Goal: Check status: Check status

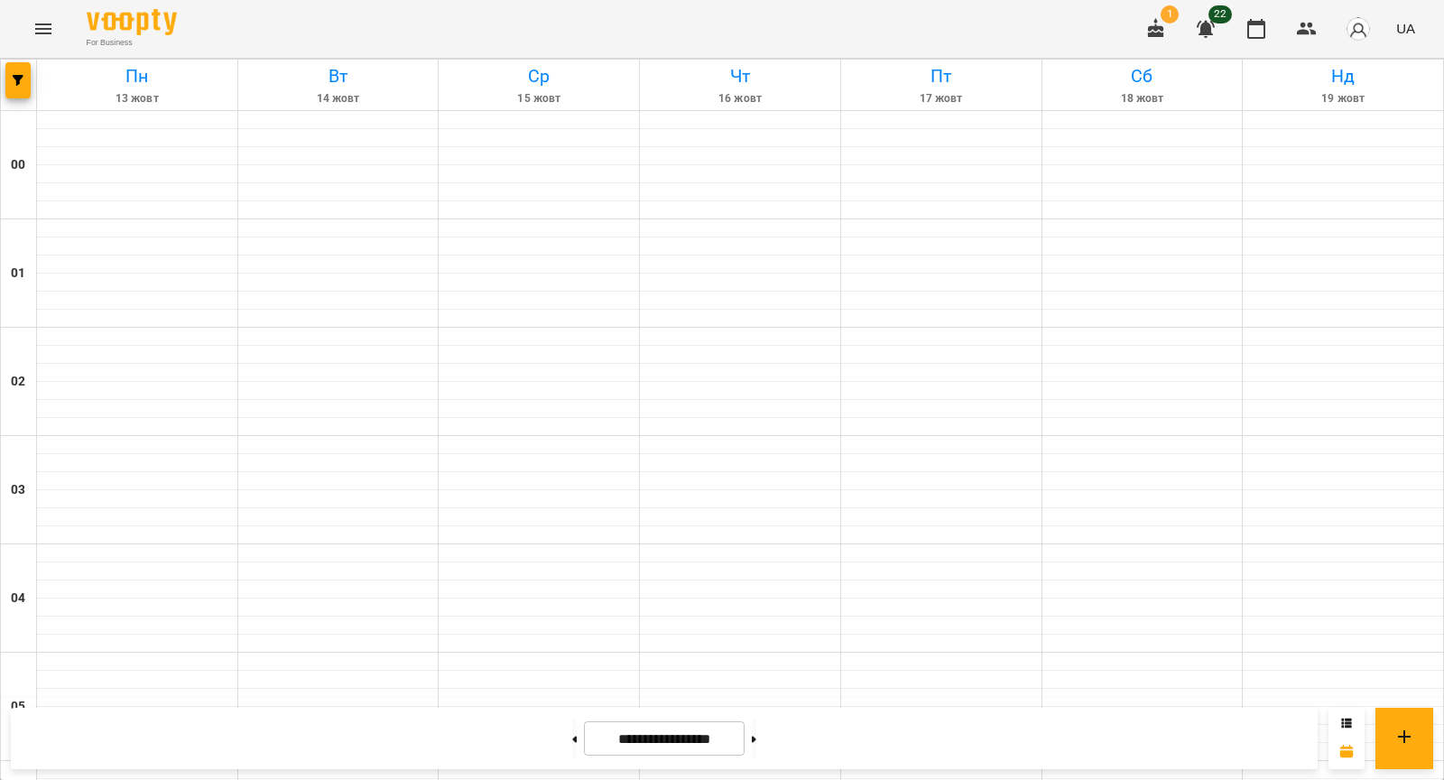
scroll to position [1726, 0]
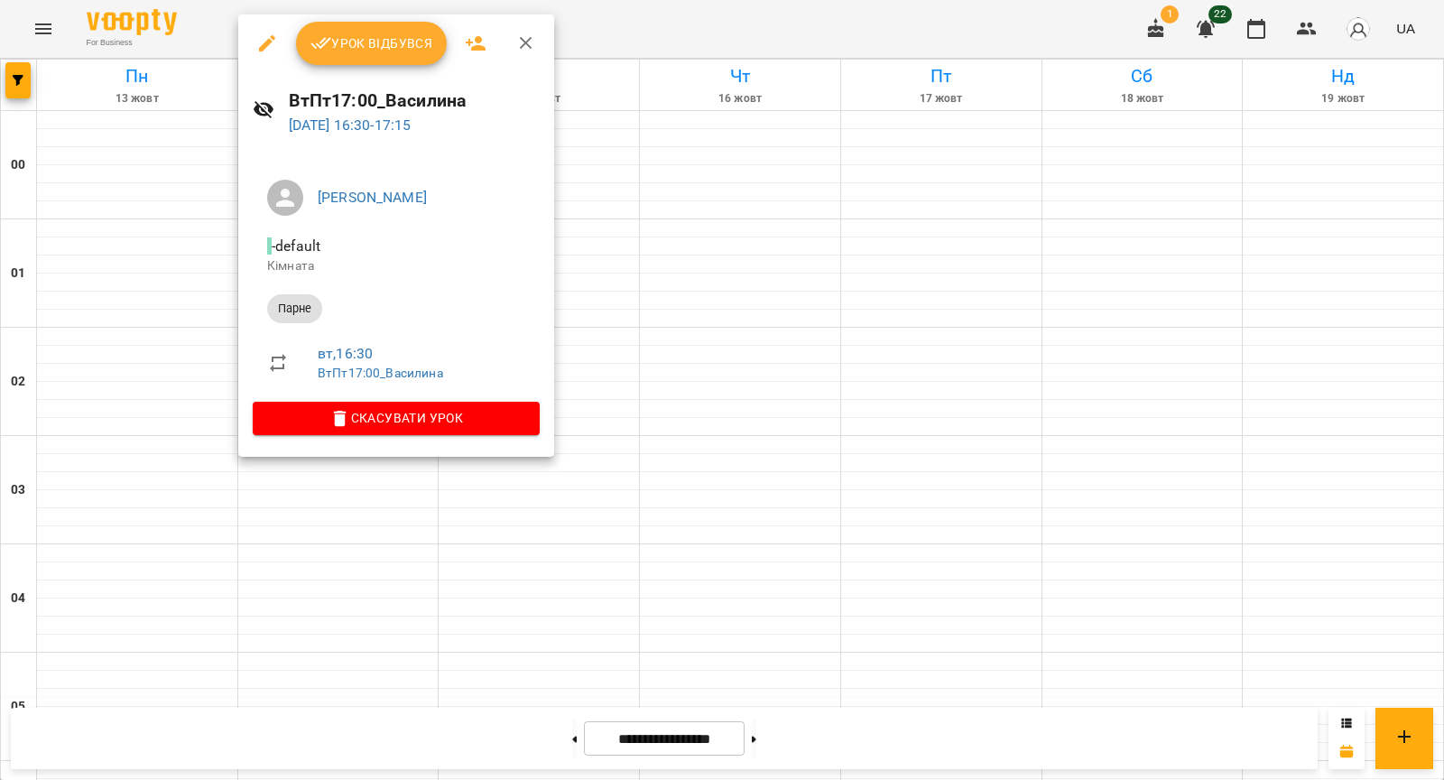
click at [89, 204] on div at bounding box center [722, 390] width 1444 height 780
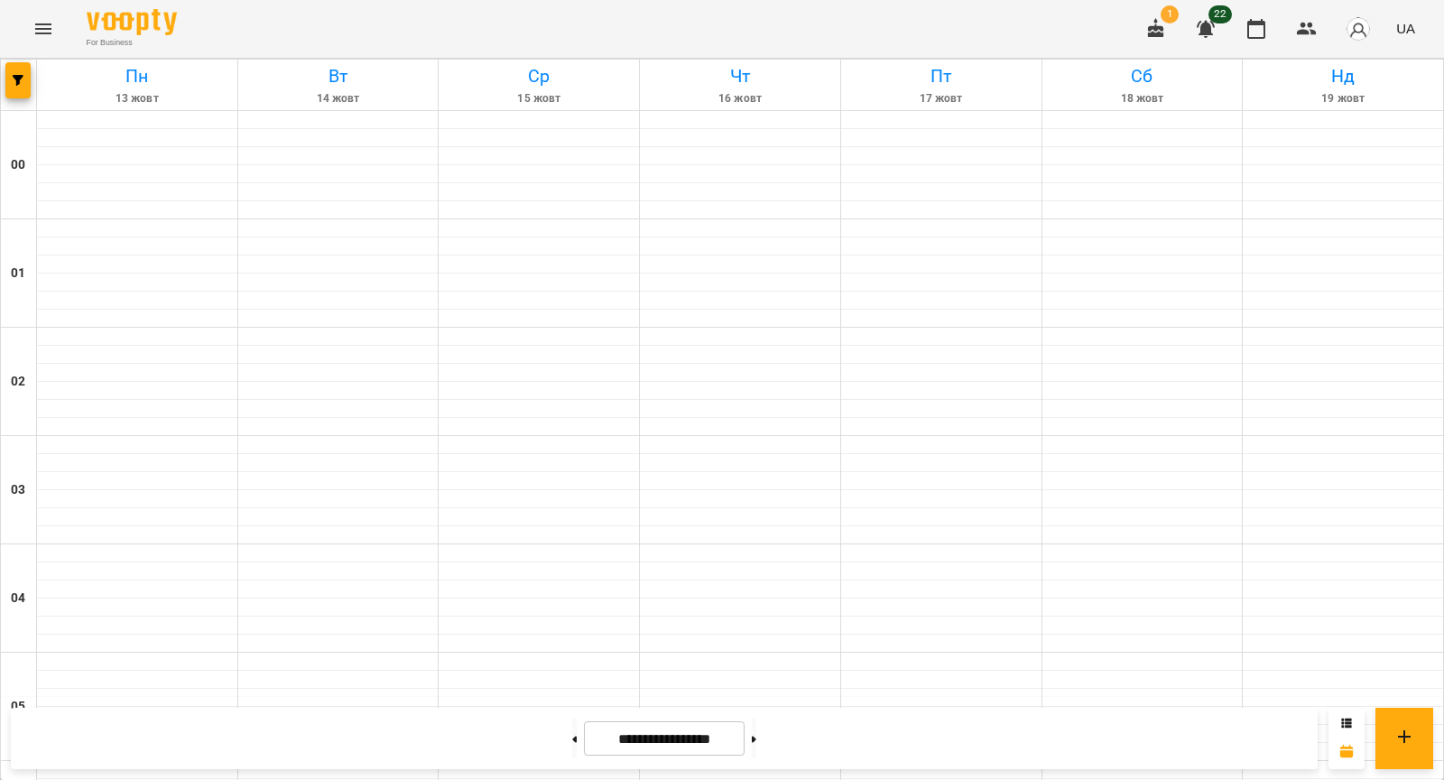
scroll to position [1468, 0]
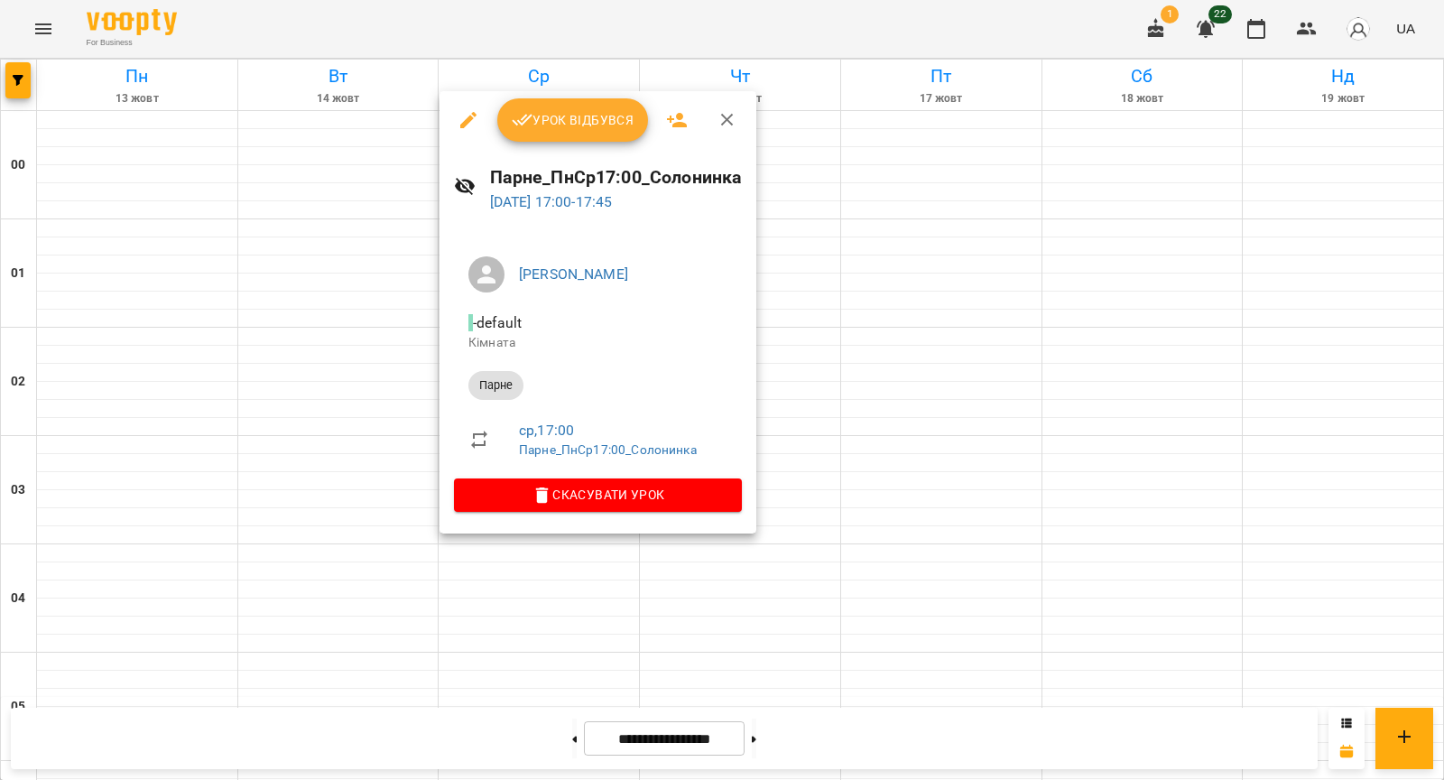
click at [314, 442] on div at bounding box center [722, 390] width 1444 height 780
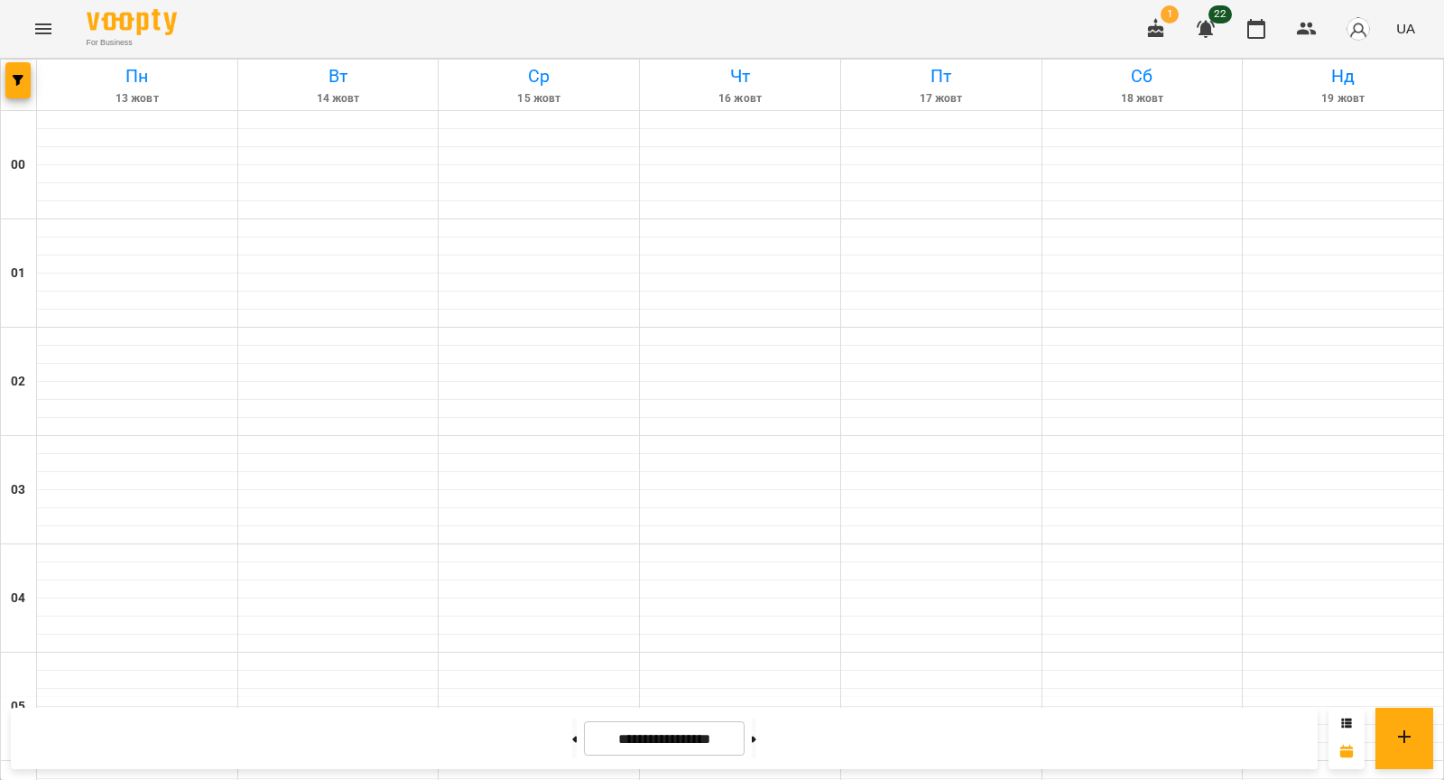
scroll to position [1766, 0]
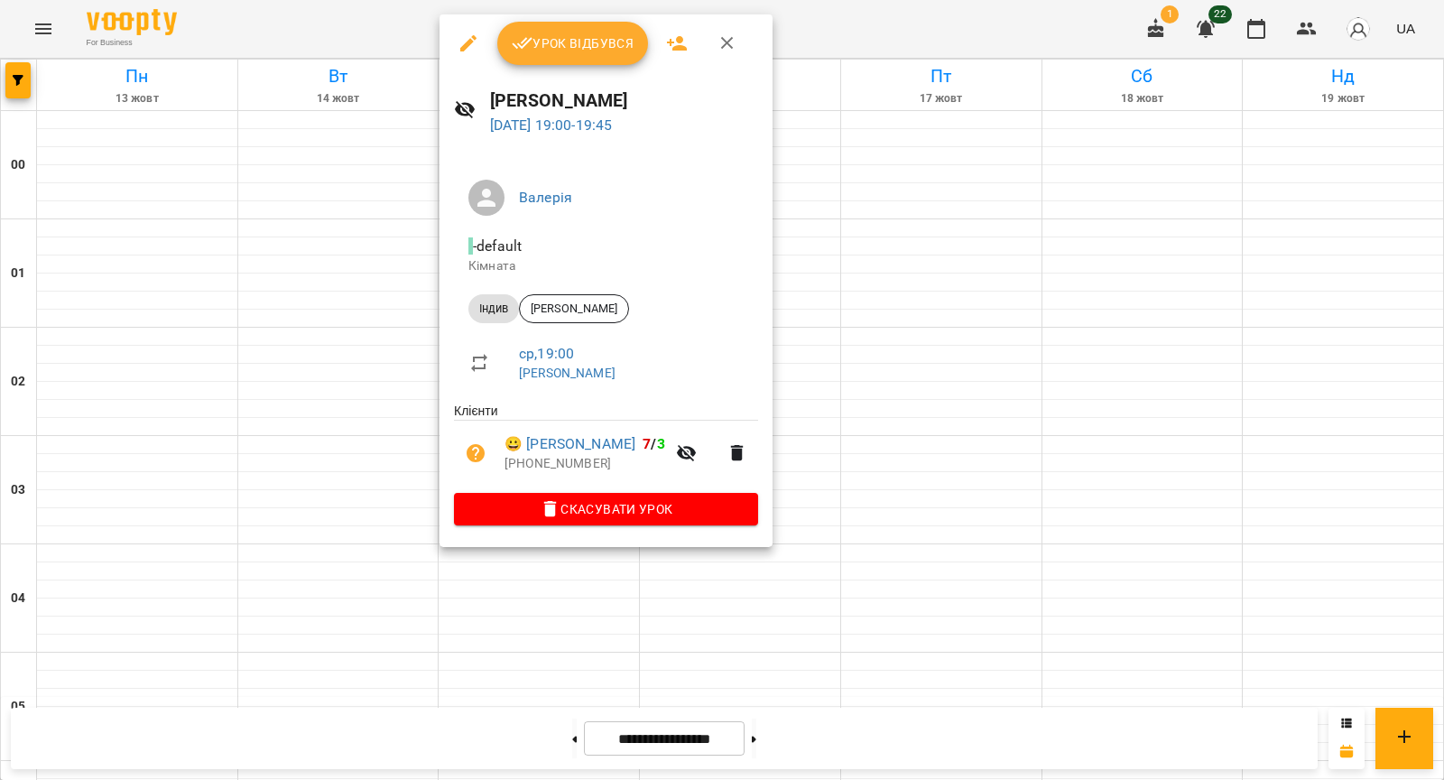
click at [316, 414] on div at bounding box center [722, 390] width 1444 height 780
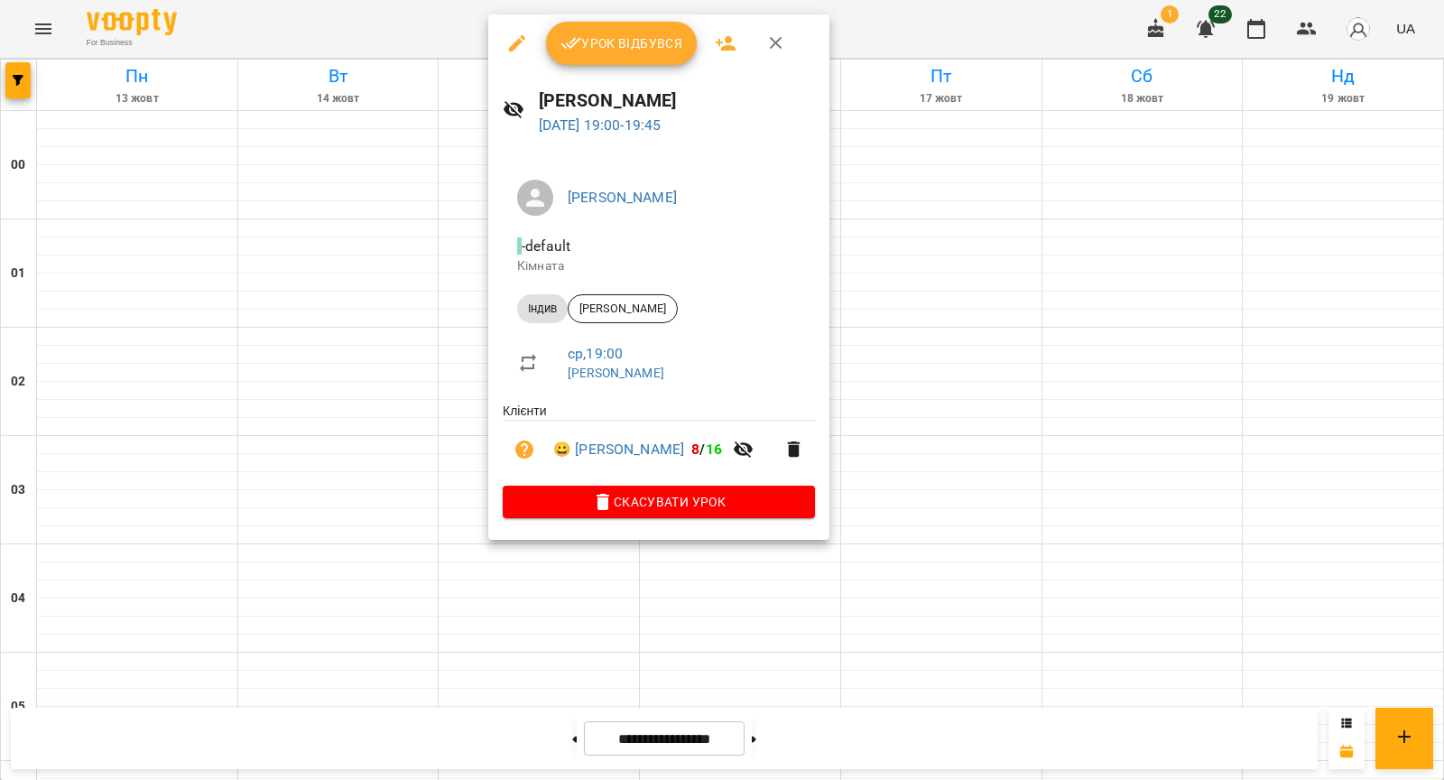
click at [374, 426] on div at bounding box center [722, 390] width 1444 height 780
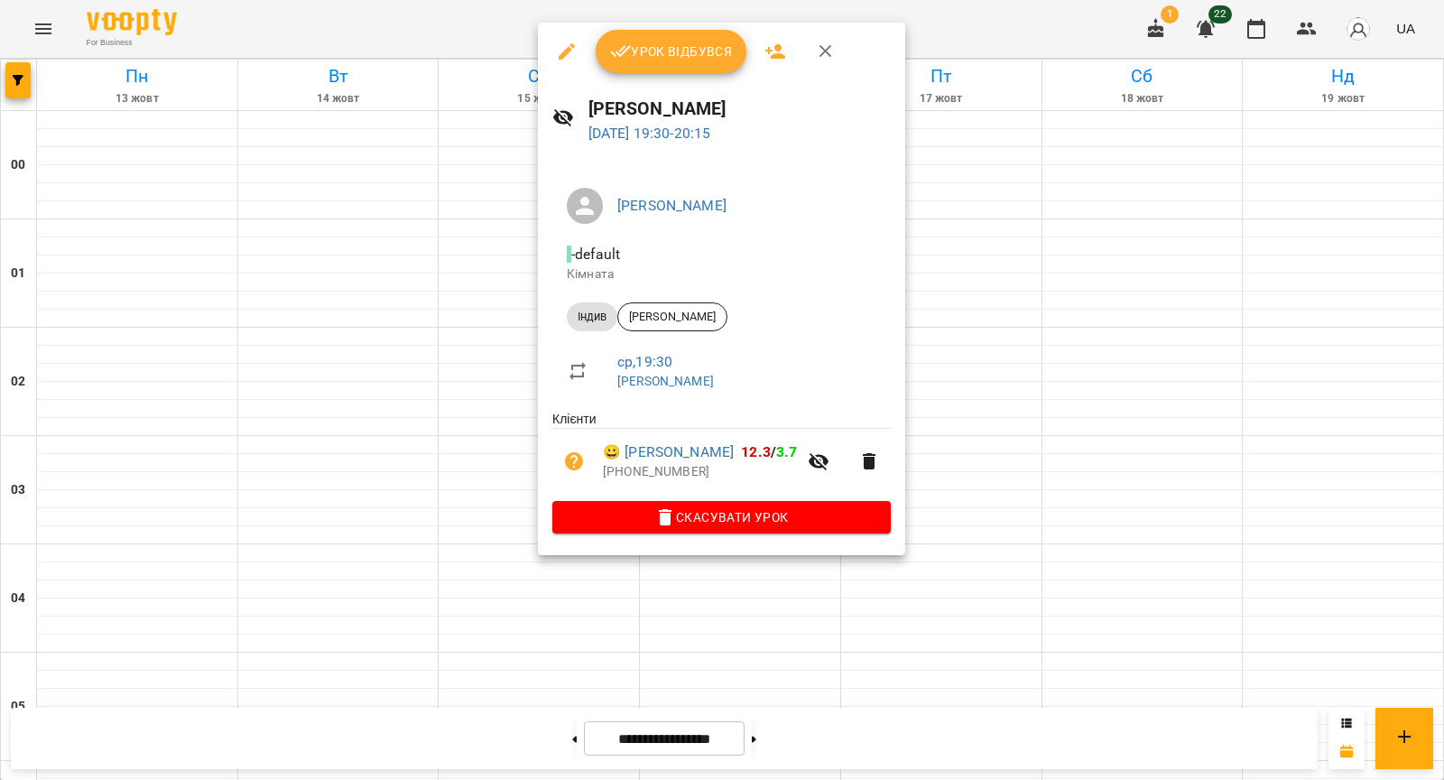
click at [509, 479] on div at bounding box center [722, 390] width 1444 height 780
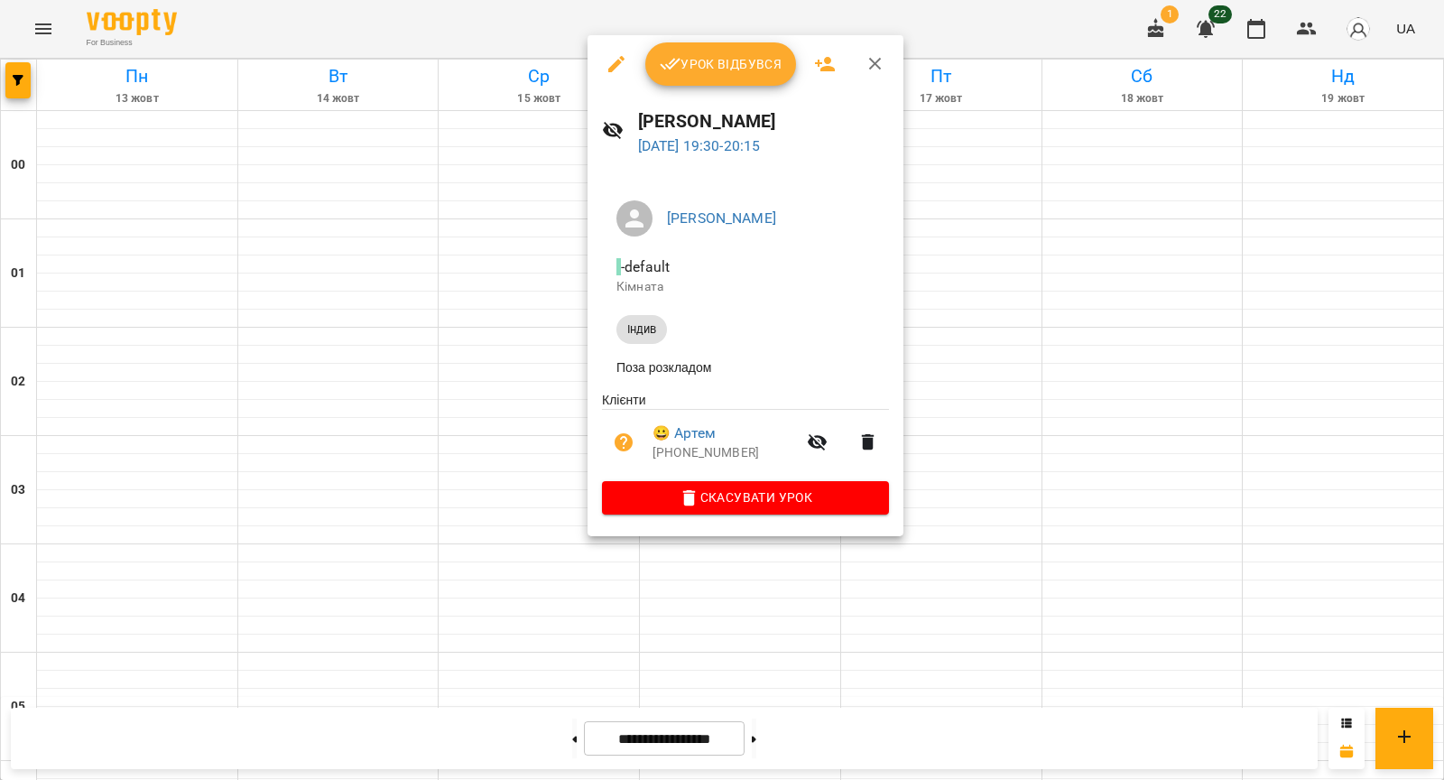
click at [550, 491] on div at bounding box center [722, 390] width 1444 height 780
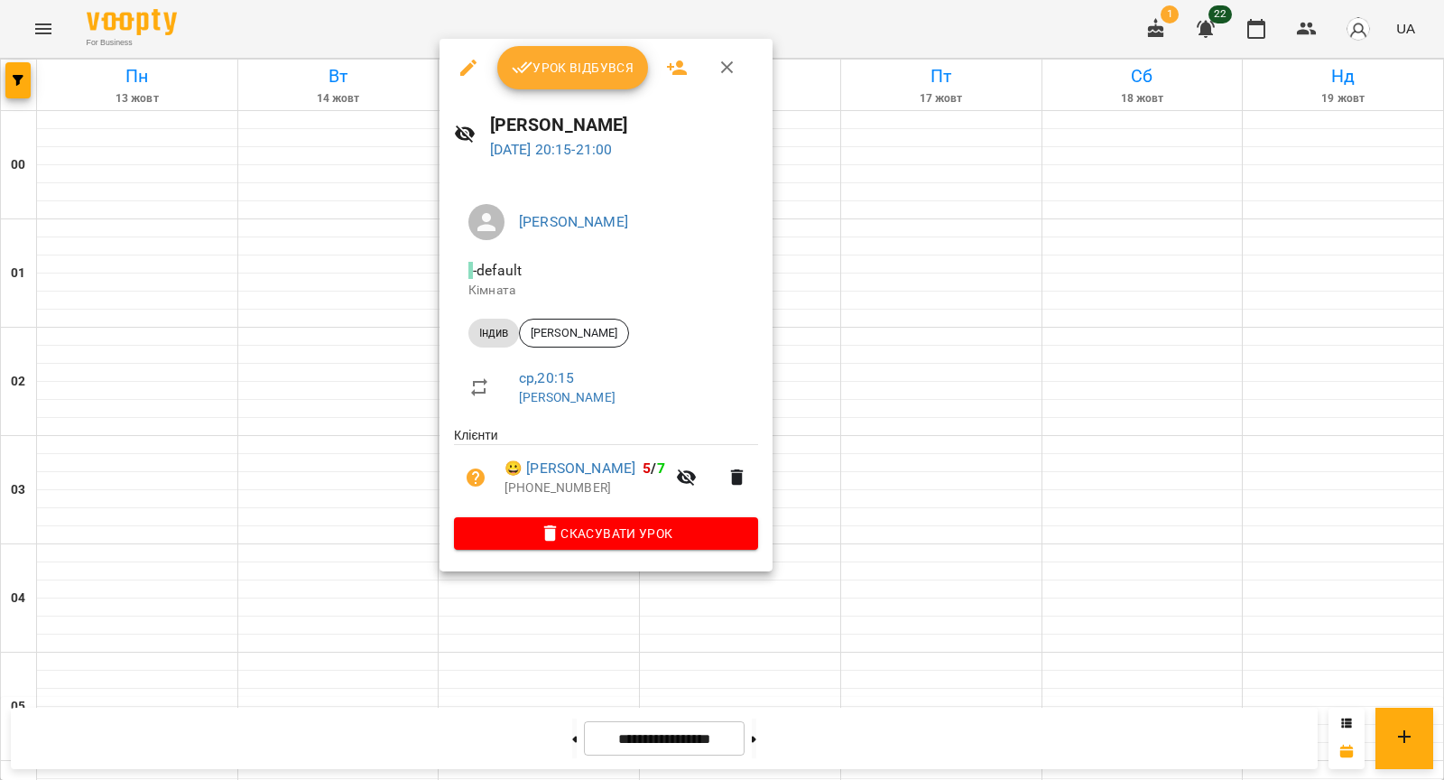
click at [443, 475] on div "[PERSON_NAME] - default Кімната Індив [PERSON_NAME] ср , 20:15 [PERSON_NAME] Кл…" at bounding box center [605, 373] width 333 height 396
click at [1141, 514] on div at bounding box center [722, 390] width 1444 height 780
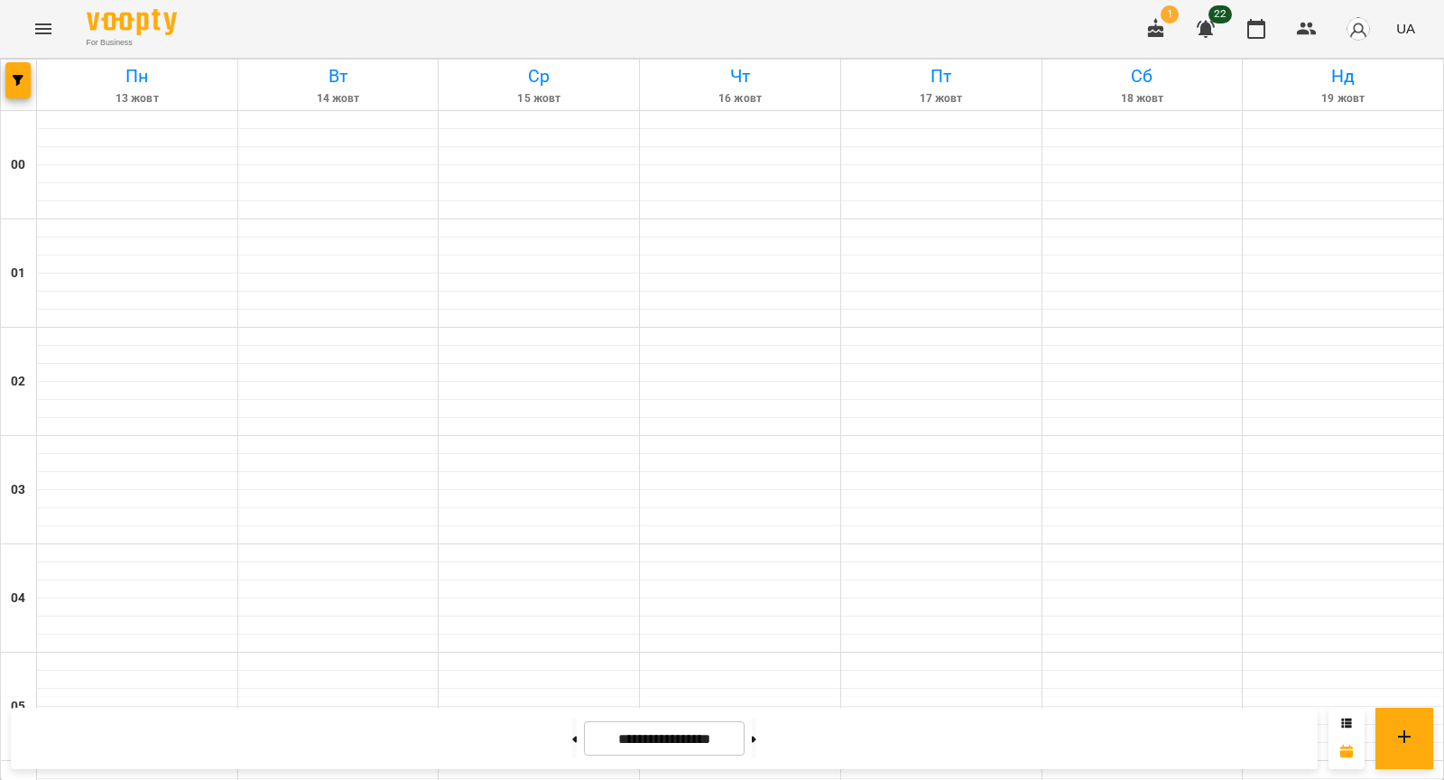
scroll to position [1901, 0]
